Goal: Check status: Check status

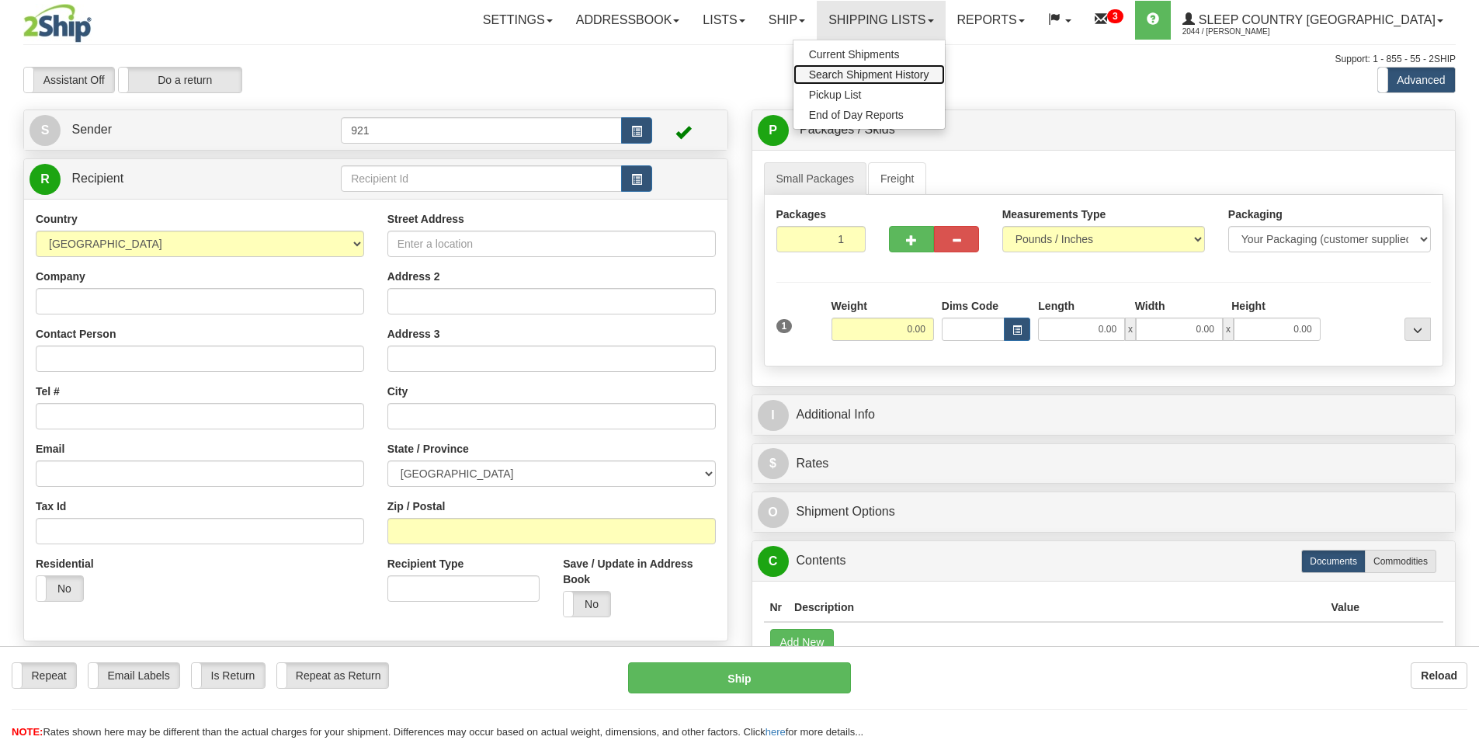
click at [945, 68] on link "Search Shipment History" at bounding box center [868, 74] width 151 height 20
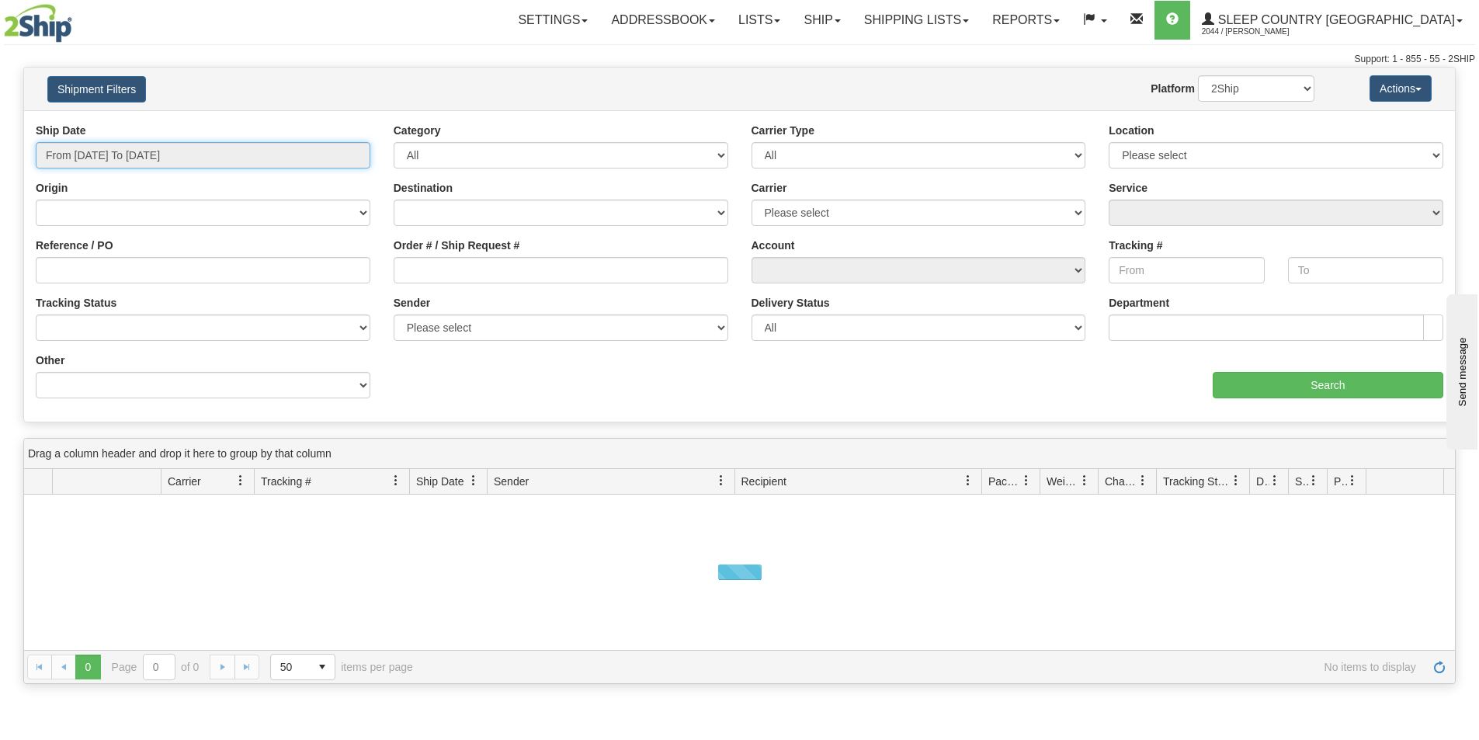
click at [221, 148] on input "From [DATE] To [DATE]" at bounding box center [203, 155] width 335 height 26
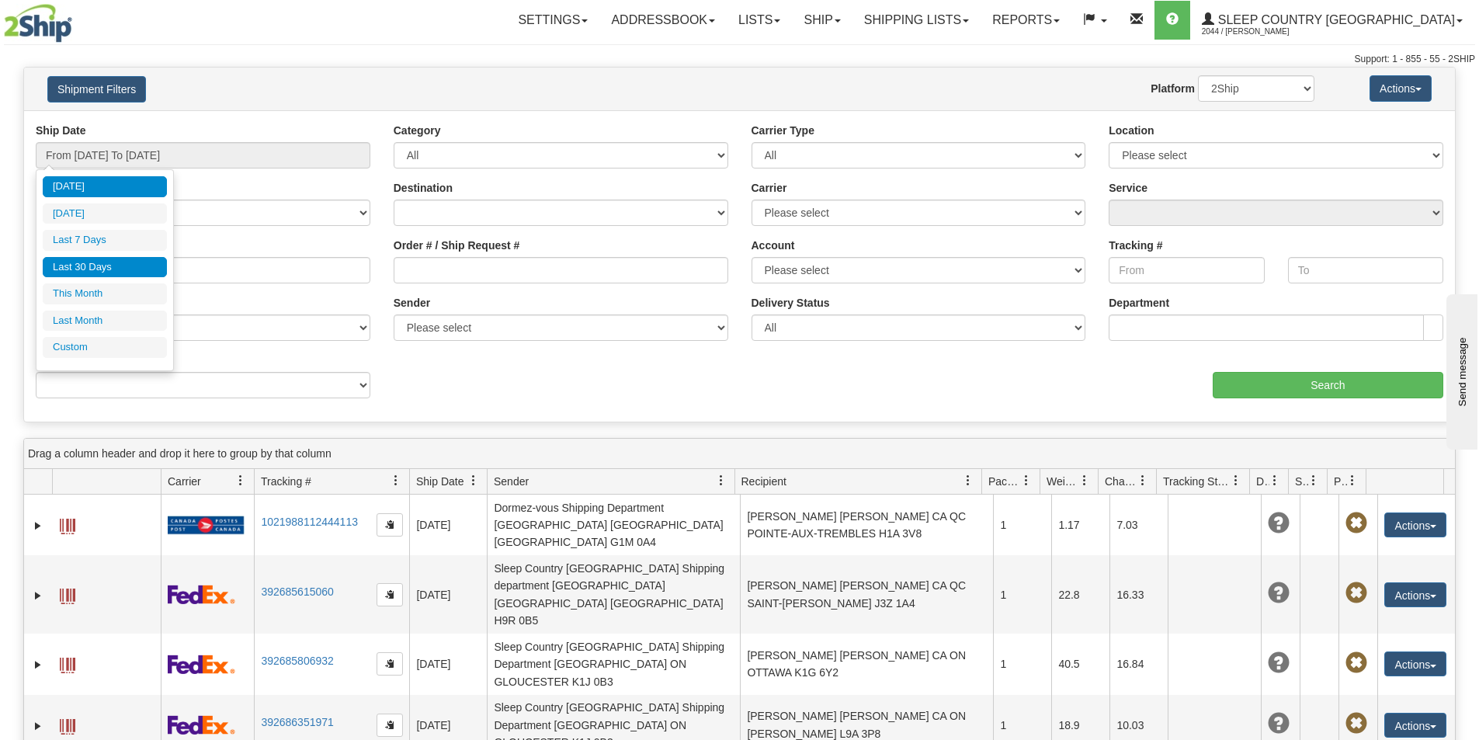
click at [137, 266] on li "Last 30 Days" at bounding box center [105, 267] width 124 height 21
type input "From [DATE] To [DATE]"
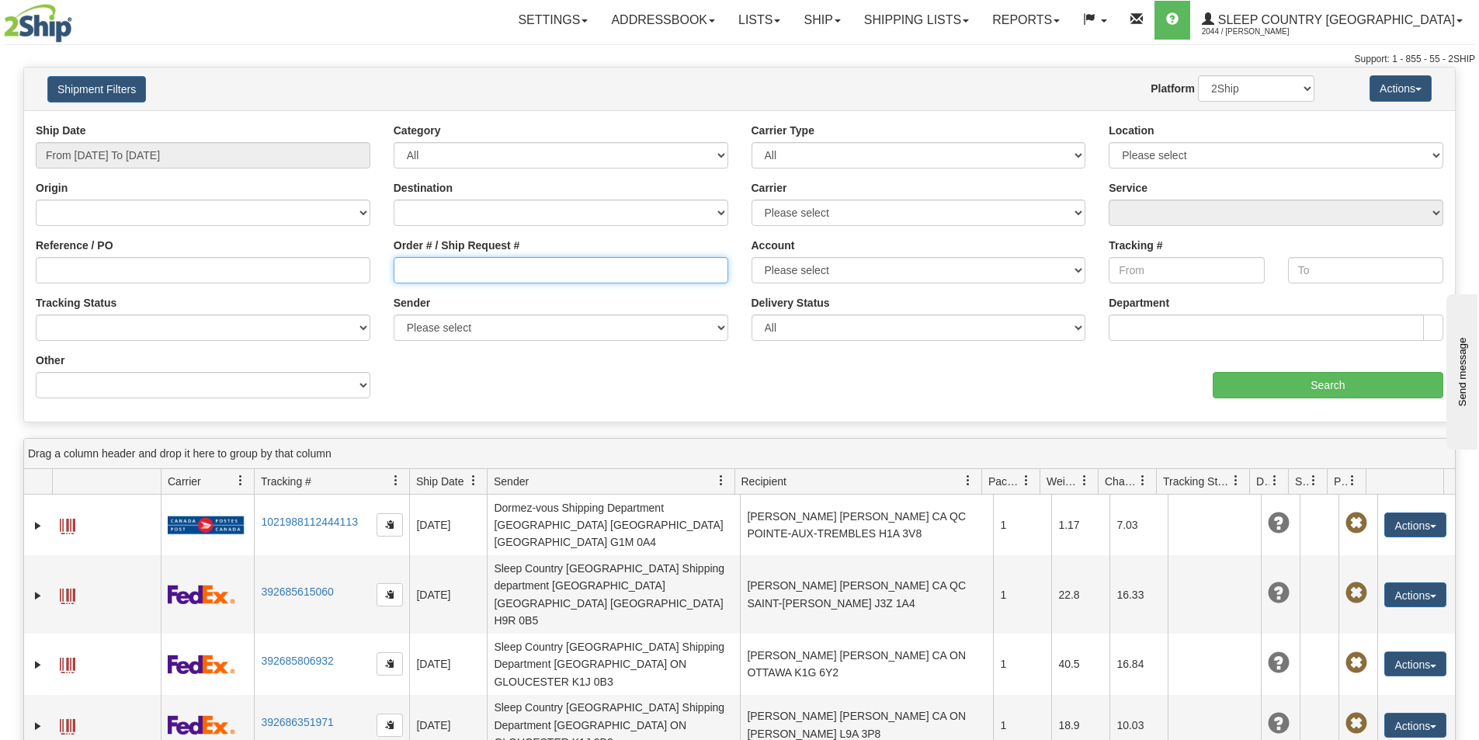
click at [536, 279] on input "Order # / Ship Request #" at bounding box center [561, 270] width 335 height 26
paste input "9002I034799"
type input "9002I034799"
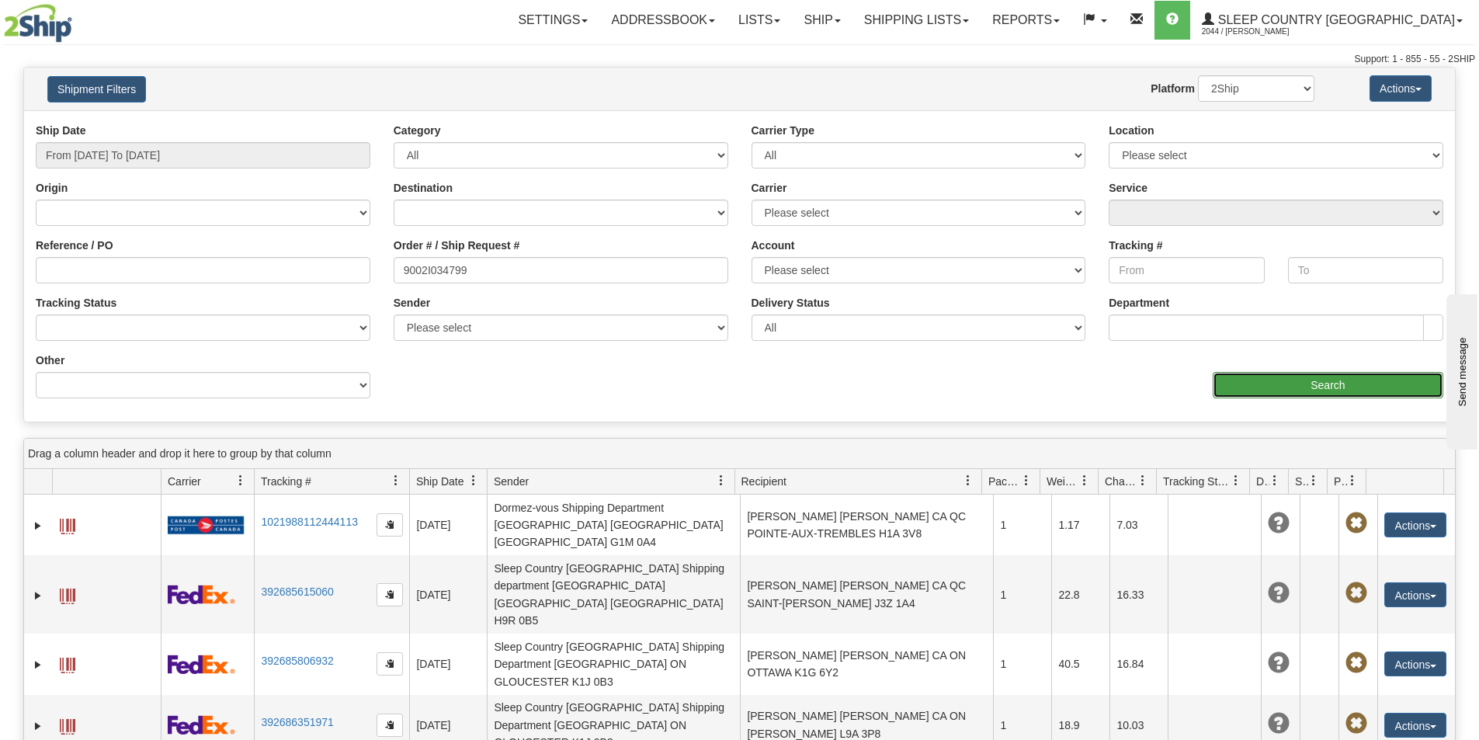
click at [1369, 393] on input "Search" at bounding box center [1328, 385] width 231 height 26
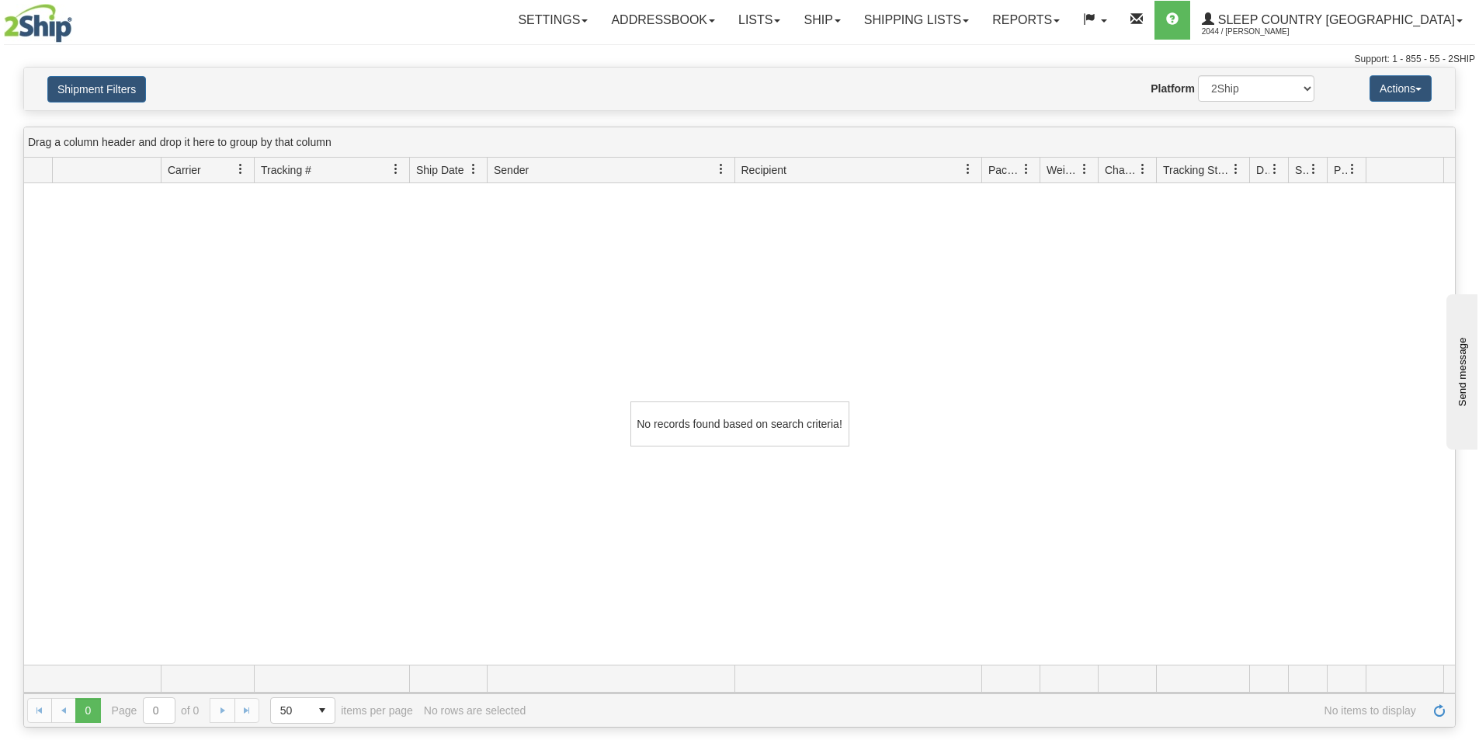
drag, startPoint x: 659, startPoint y: 71, endPoint x: 688, endPoint y: 48, distance: 37.0
click at [659, 71] on div "Shipment Filters Website Agent Nothing selected Client User Platform 2Ship Impo…" at bounding box center [739, 89] width 1431 height 43
